Goal: Task Accomplishment & Management: Manage account settings

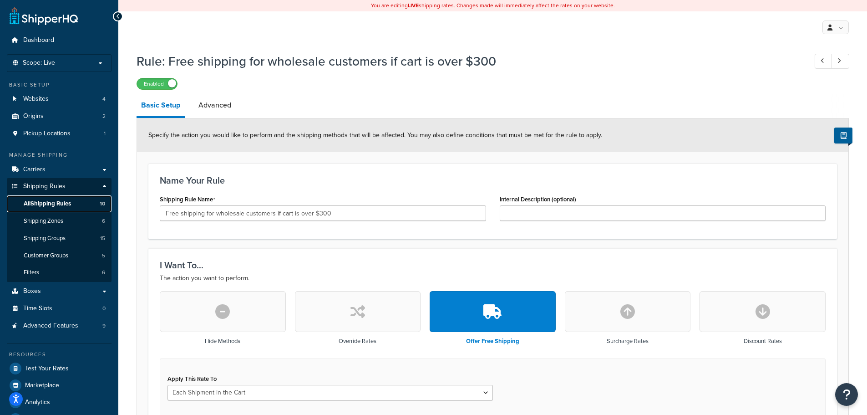
click at [41, 206] on span "All Shipping Rules" at bounding box center [47, 204] width 47 height 8
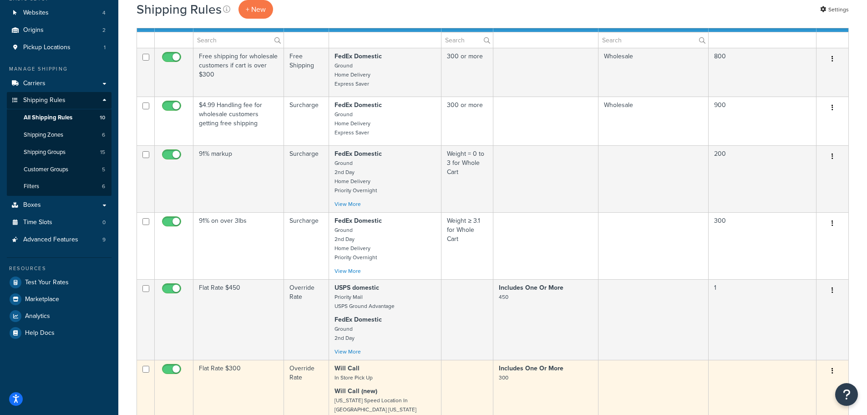
scroll to position [228, 0]
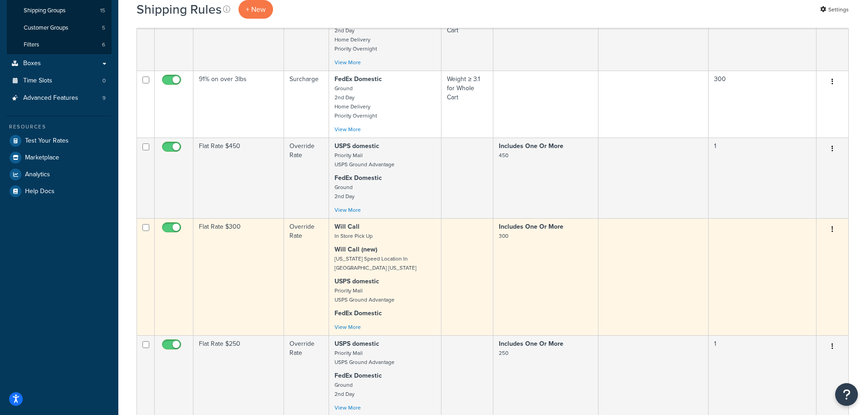
click at [168, 228] on input "checkbox" at bounding box center [172, 229] width 25 height 11
checkbox input "false"
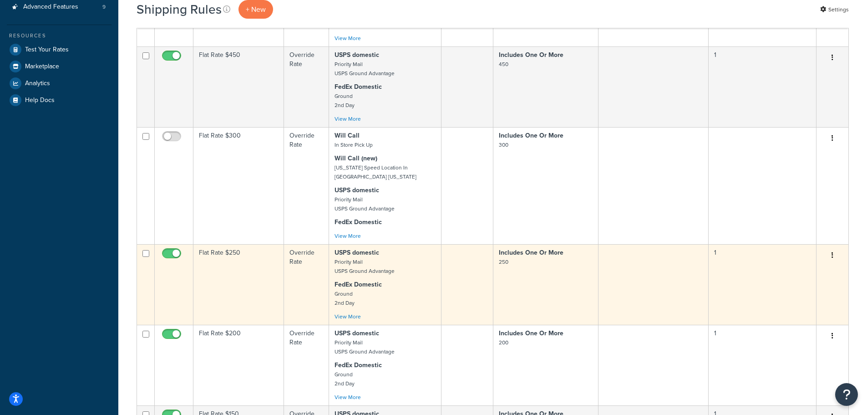
click at [167, 252] on input "checkbox" at bounding box center [172, 255] width 25 height 11
checkbox input "false"
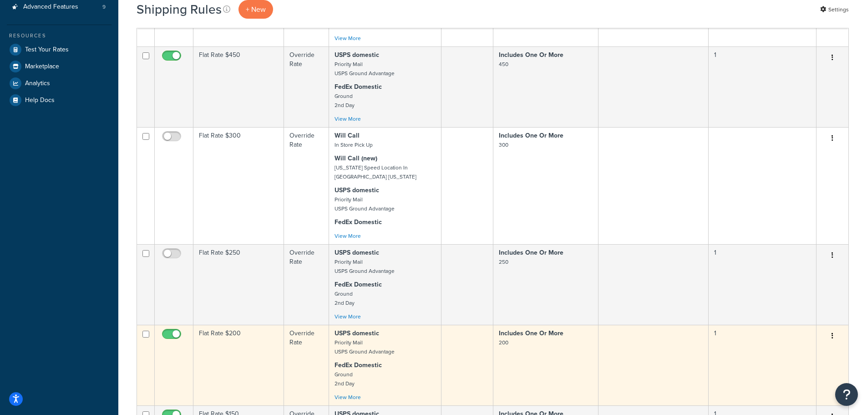
click at [162, 335] on input "checkbox" at bounding box center [172, 335] width 25 height 11
checkbox input "false"
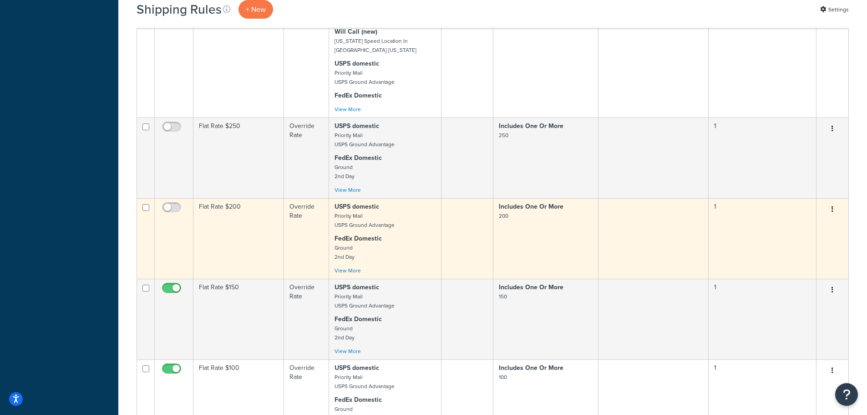
scroll to position [455, 0]
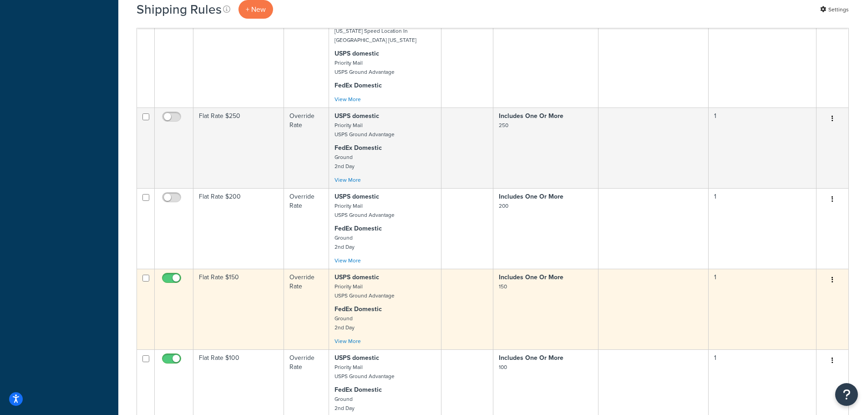
click at [167, 281] on input "checkbox" at bounding box center [172, 279] width 25 height 11
checkbox input "false"
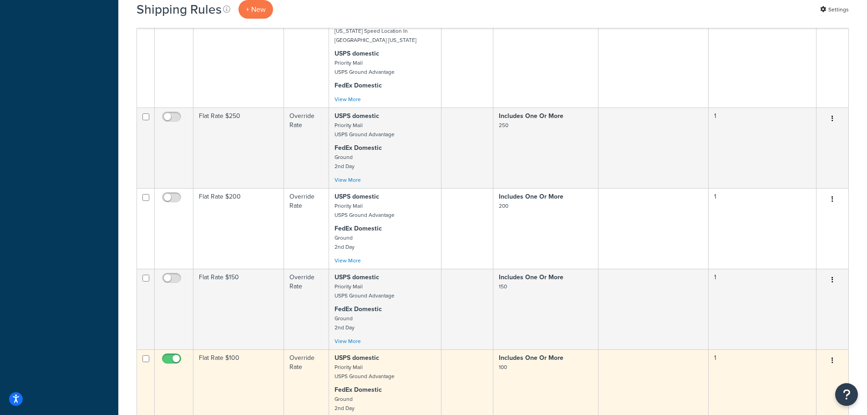
click at [168, 356] on input "checkbox" at bounding box center [172, 360] width 25 height 11
checkbox input "false"
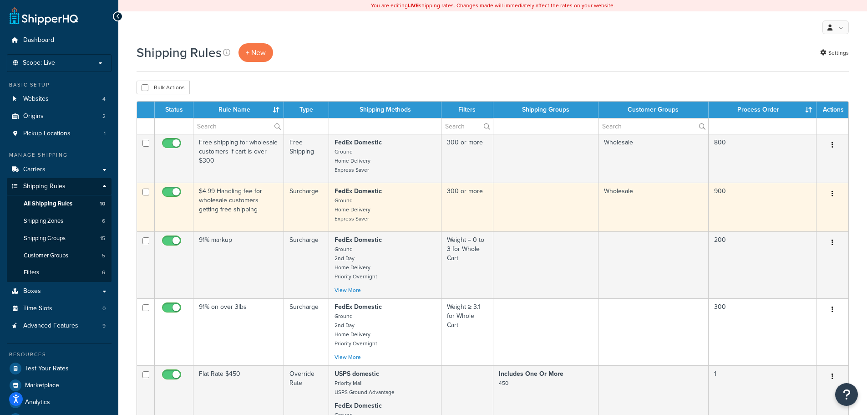
scroll to position [228, 0]
